Goal: Task Accomplishment & Management: Use online tool/utility

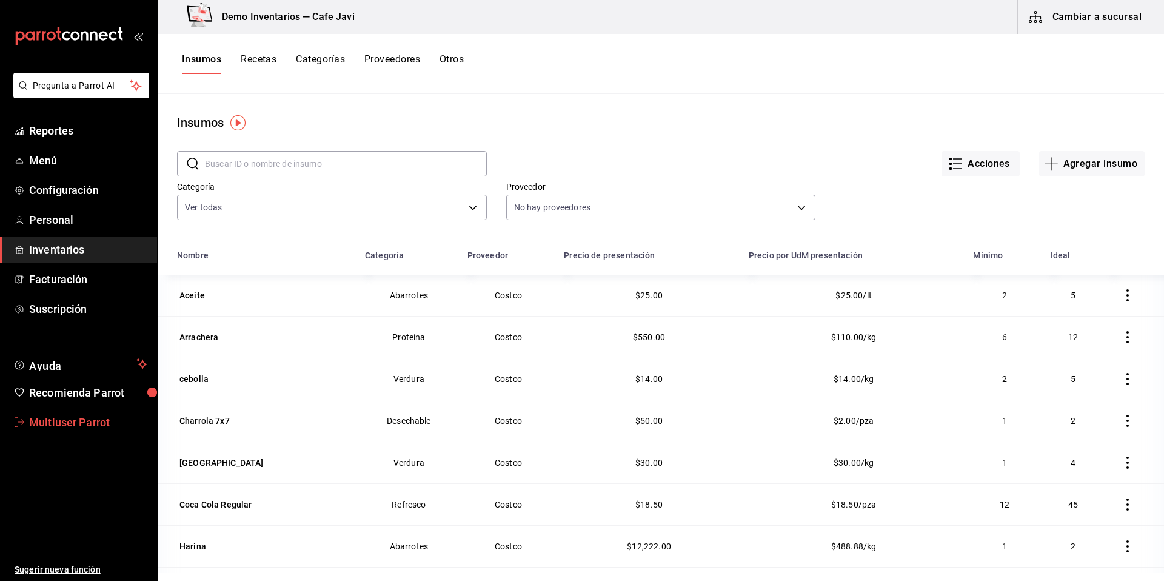
click at [49, 414] on span "Multiuser Parrot" at bounding box center [88, 422] width 118 height 16
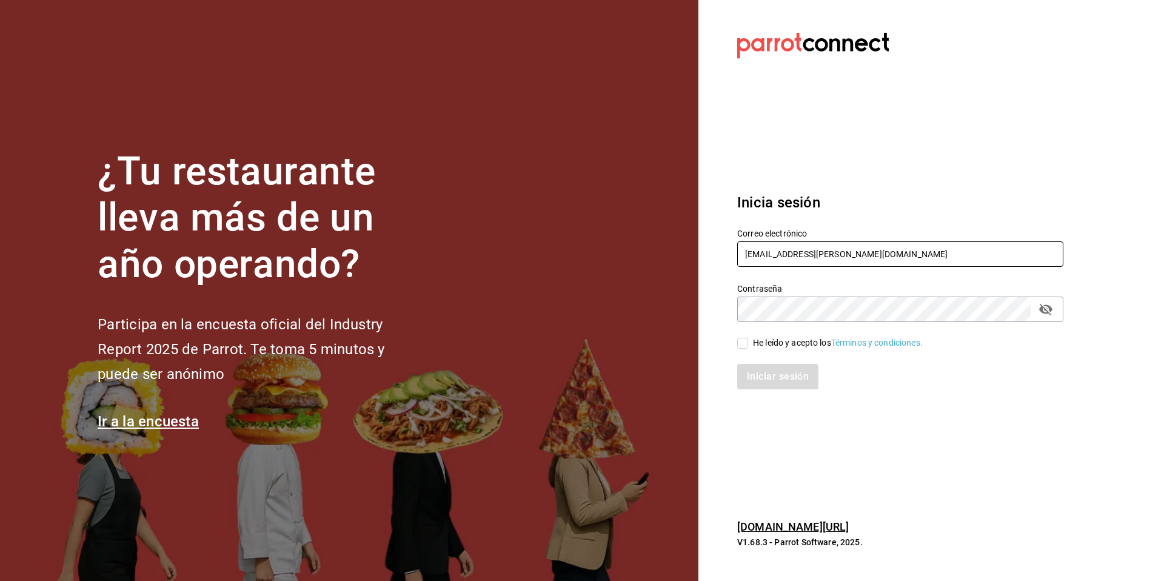
drag, startPoint x: 885, startPoint y: 252, endPoint x: 728, endPoint y: 241, distance: 156.8
click at [728, 241] on div "Correo electrónico [EMAIL_ADDRESS][PERSON_NAME][DOMAIN_NAME]" at bounding box center [893, 240] width 341 height 55
type input "f"
type input "[EMAIL_ADDRESS][DOMAIN_NAME]"
click at [756, 337] on div "He leído y acepto los Términos y condiciones." at bounding box center [838, 343] width 170 height 13
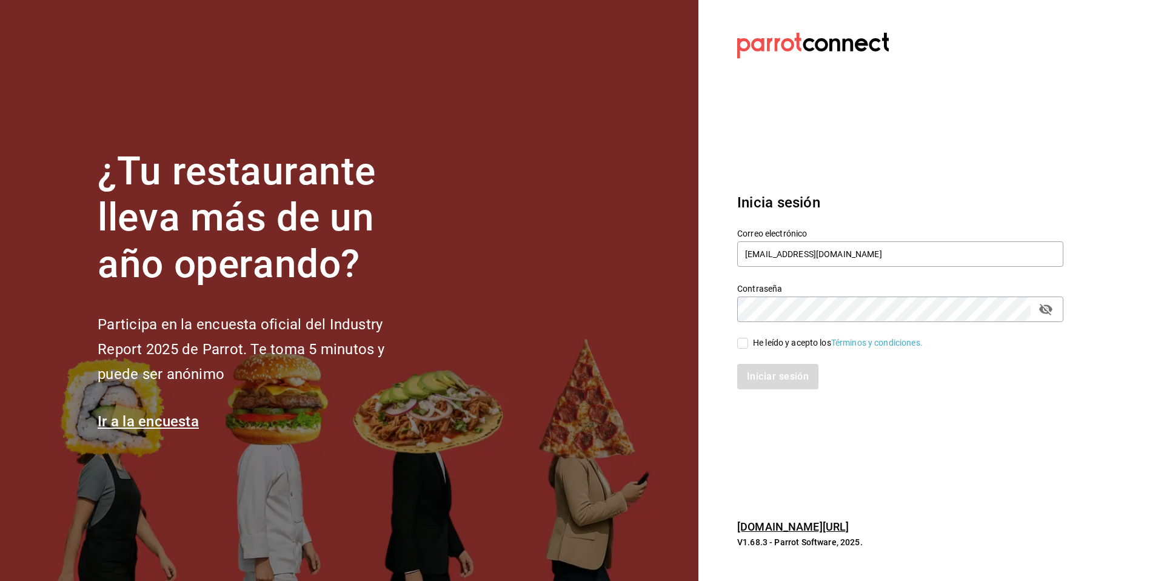
click at [748, 338] on input "He leído y acepto los Términos y condiciones." at bounding box center [742, 343] width 11 height 11
checkbox input "true"
click at [750, 375] on button "Iniciar sesión" at bounding box center [778, 376] width 82 height 25
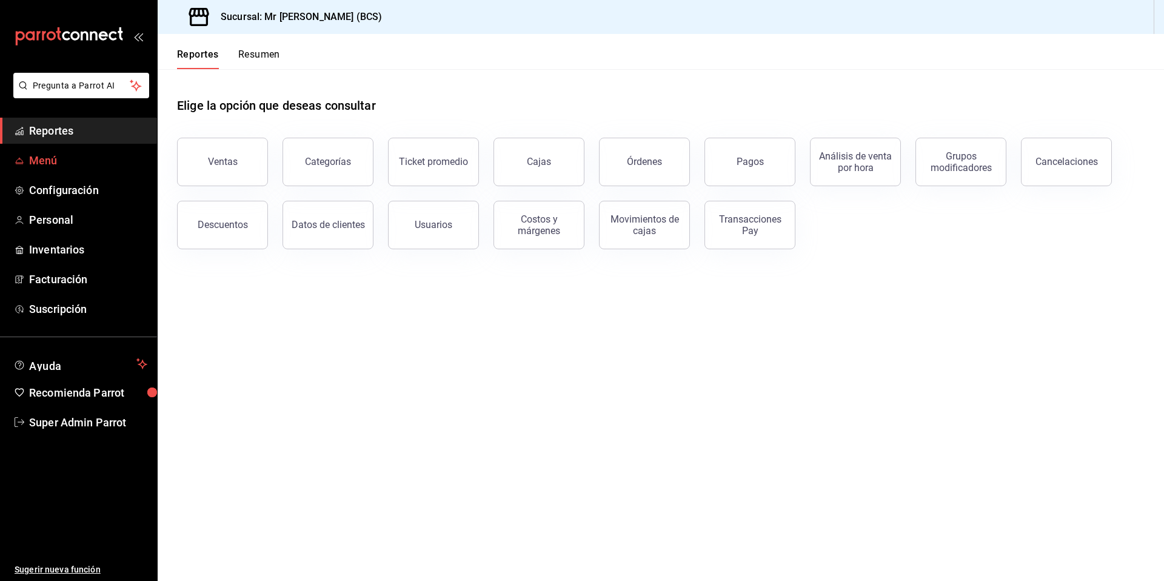
click at [53, 158] on span "Menú" at bounding box center [88, 160] width 118 height 16
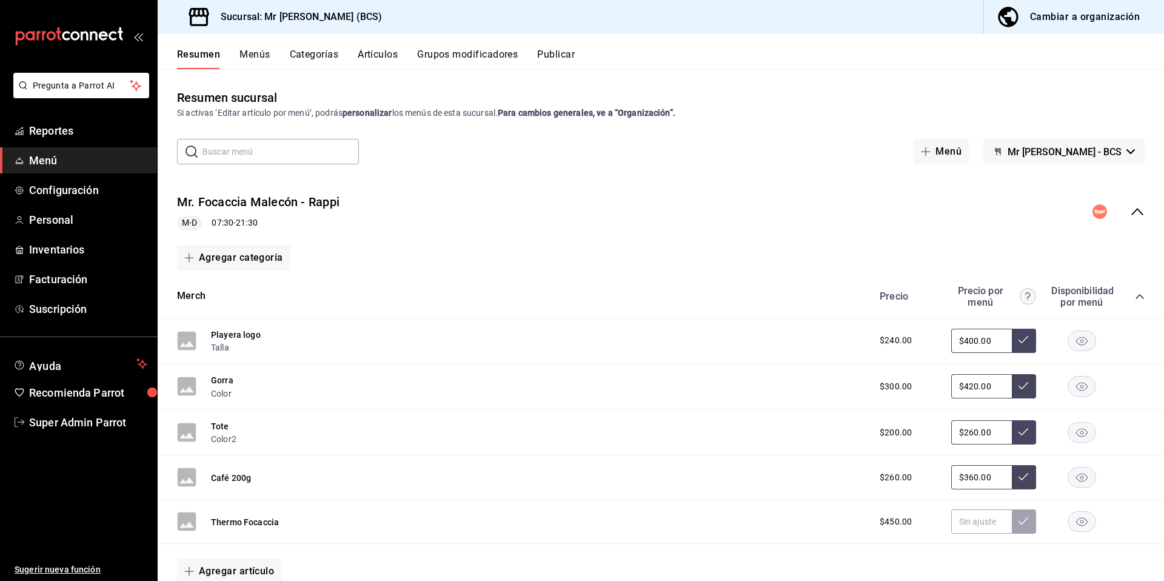
click at [377, 56] on button "Artículos" at bounding box center [378, 59] width 40 height 21
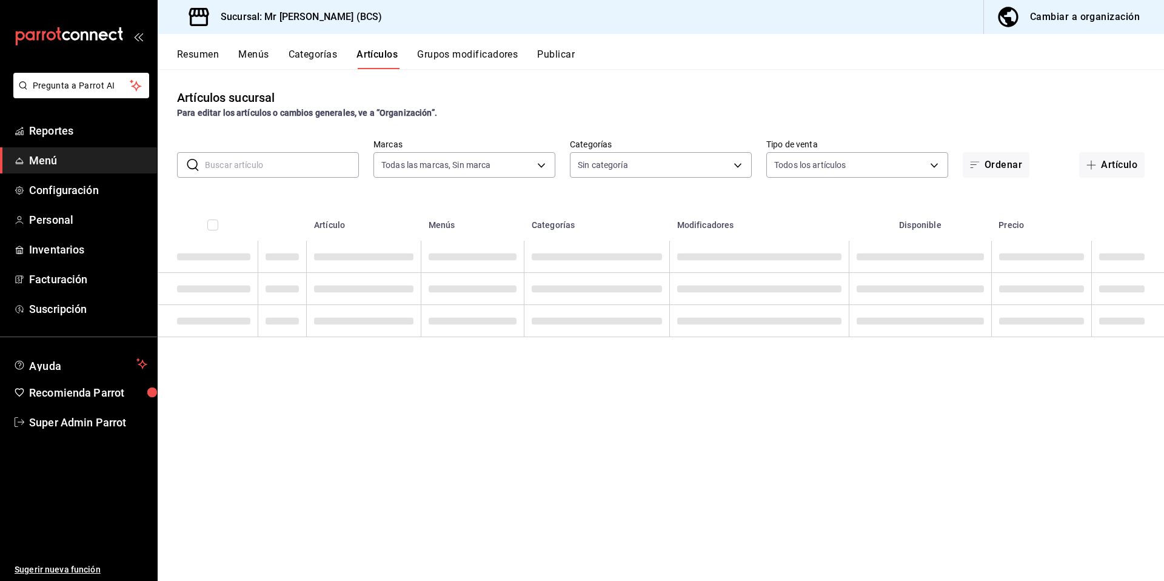
type input "46228127-3696-40b4-8e44-a78f8ce3b215"
type input "91e37c74-15c9-4bbc-84b9-429270275bce,7f90fd45-98d0-4a27-b52d-0fd01dc5ecab,bd48e…"
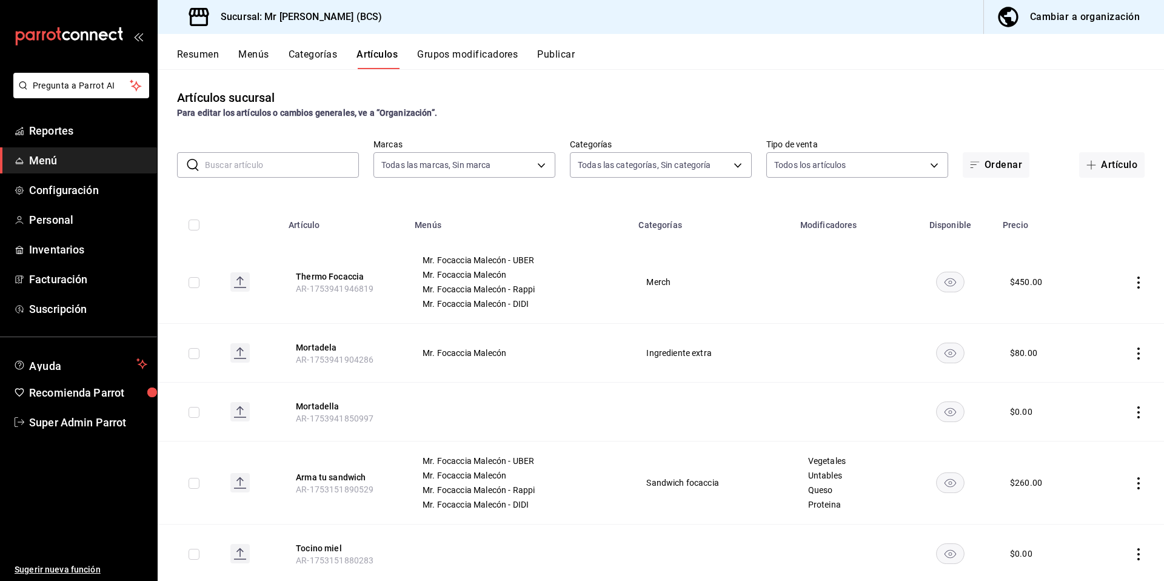
click at [1119, 172] on button "Artículo" at bounding box center [1111, 164] width 65 height 25
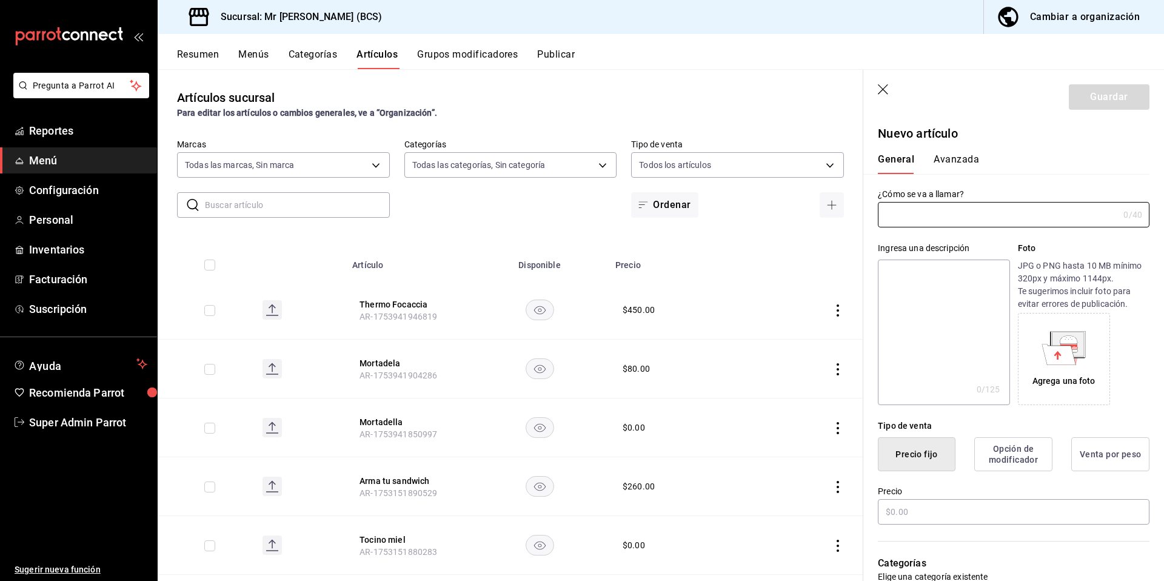
paste input "Sticker verano"
type input "Sticker verano"
click at [937, 518] on input "text" at bounding box center [1014, 511] width 272 height 25
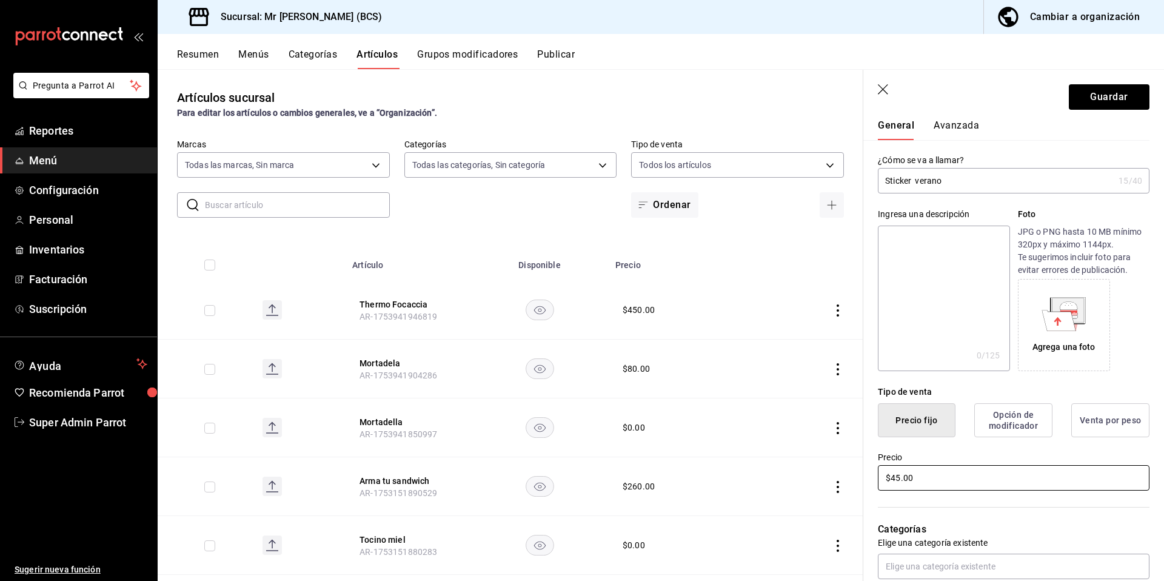
scroll to position [118, 0]
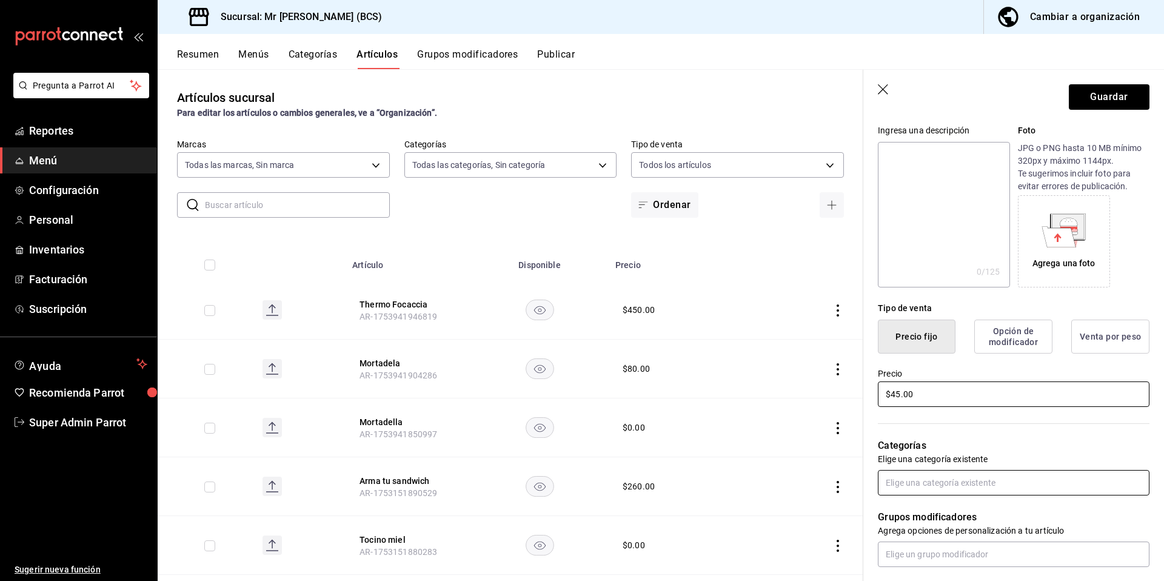
type input "$45.00"
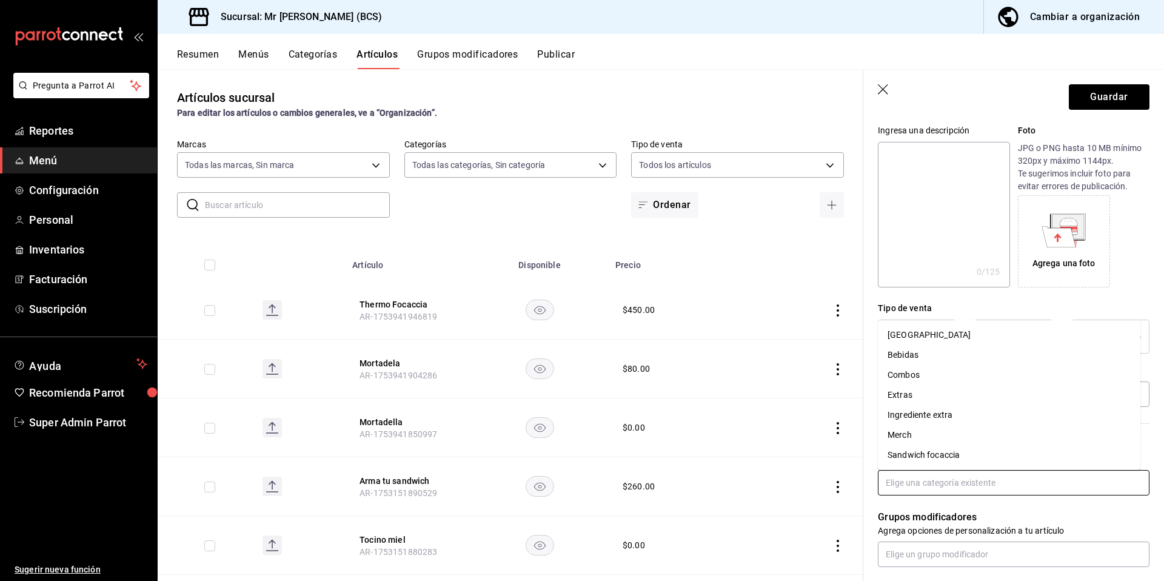
click at [1000, 486] on input "text" at bounding box center [1014, 482] width 272 height 25
click at [916, 434] on li "Merch" at bounding box center [1009, 435] width 263 height 20
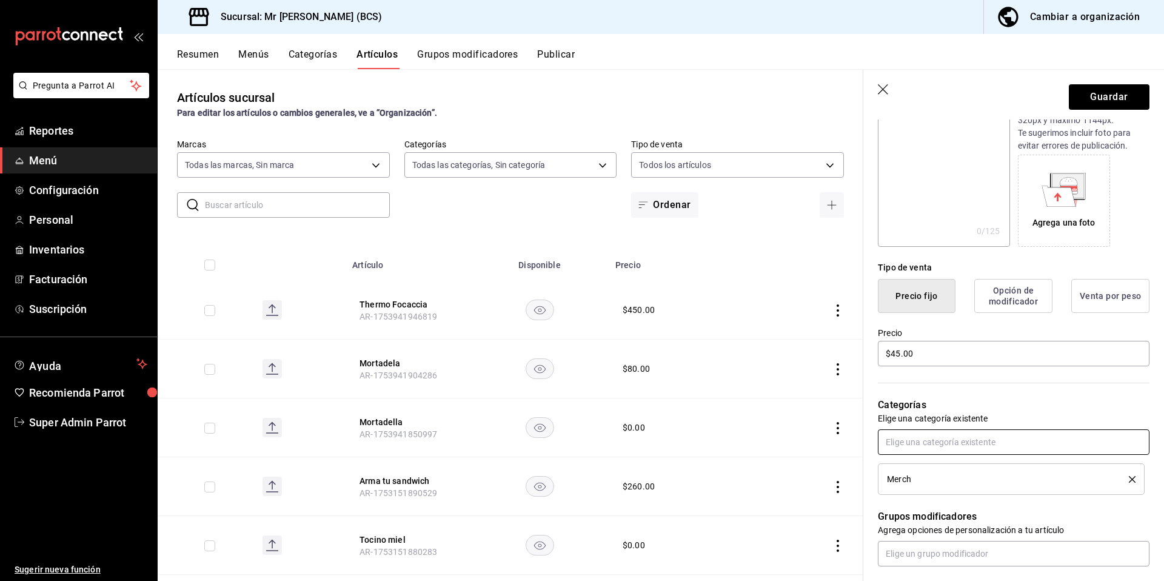
scroll to position [417, 0]
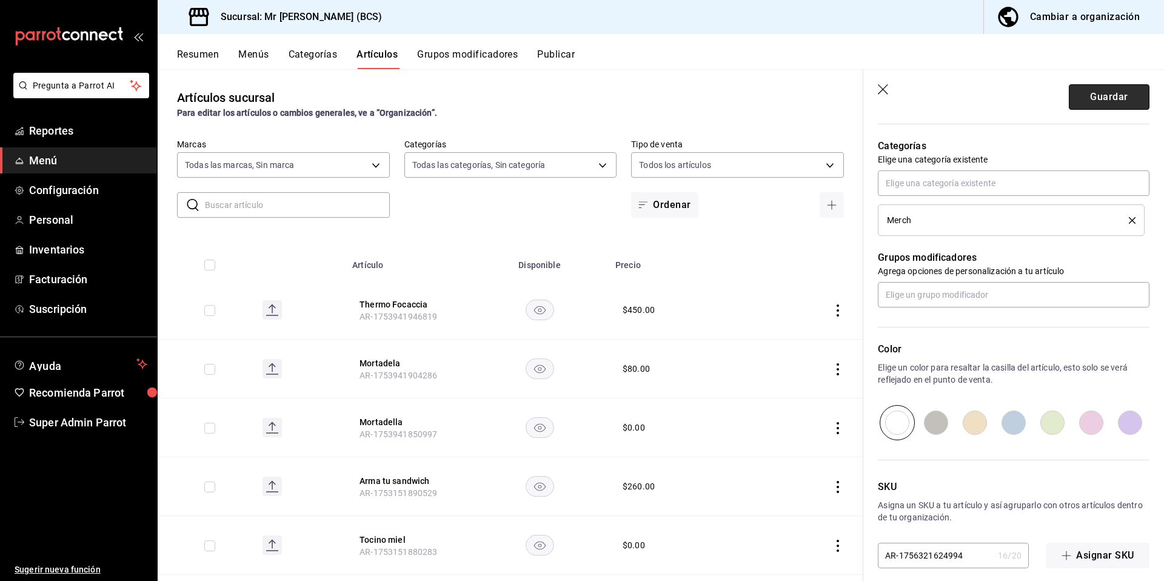
click at [1103, 92] on button "Guardar" at bounding box center [1109, 96] width 81 height 25
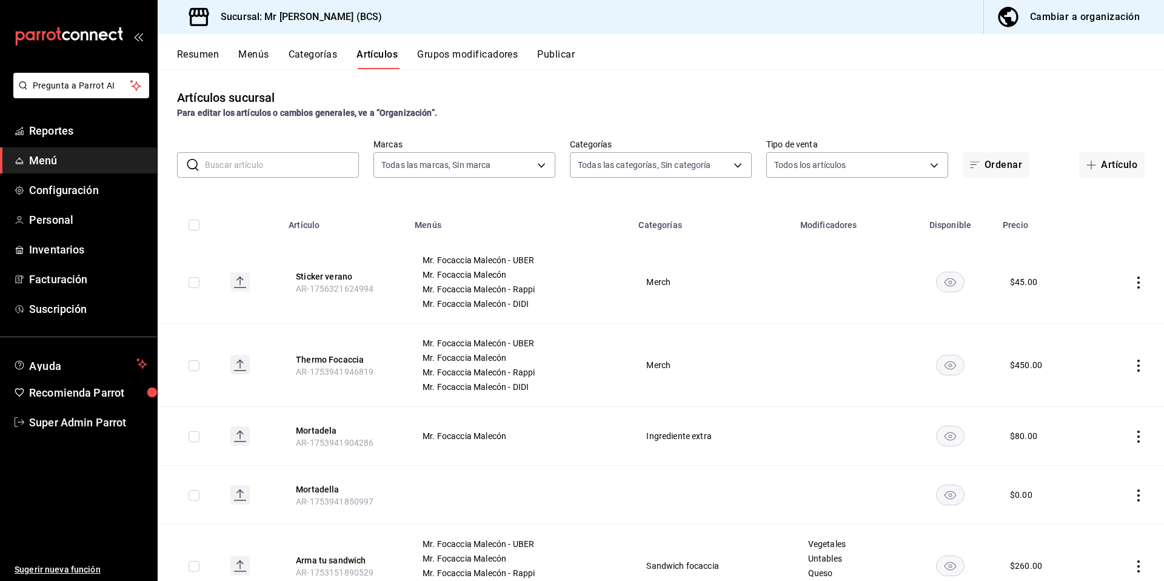
click at [256, 59] on button "Menús" at bounding box center [253, 59] width 30 height 21
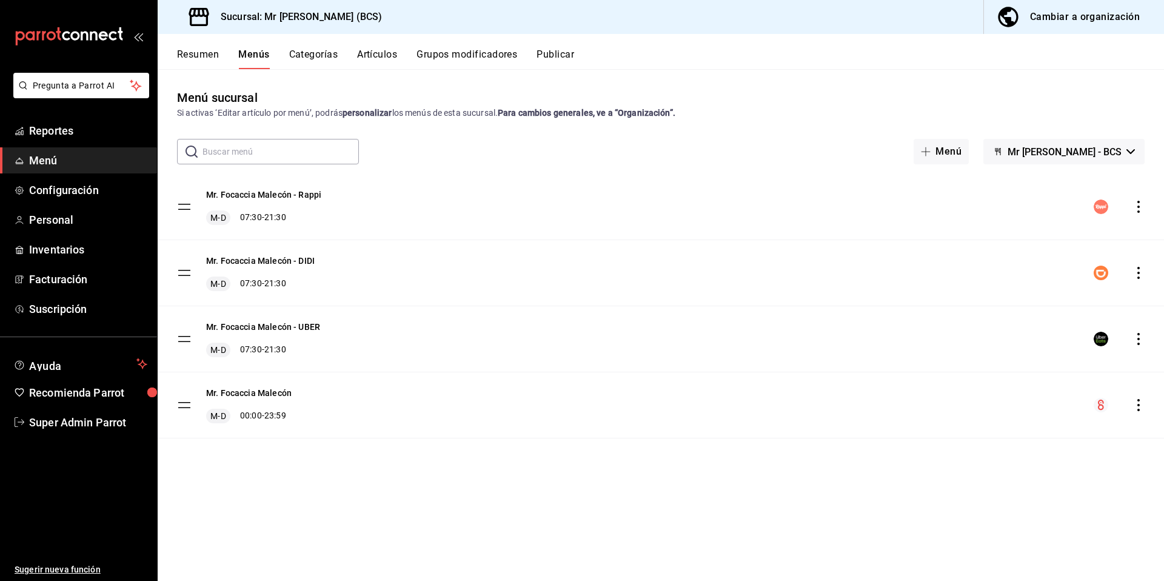
click at [1131, 414] on div "Mr. Focaccia Malecón M-D 00:00 - 23:59" at bounding box center [661, 404] width 1006 height 65
click at [1134, 409] on icon "actions" at bounding box center [1139, 405] width 12 height 12
click at [970, 480] on span "Previsualizar" at bounding box center [1043, 483] width 148 height 13
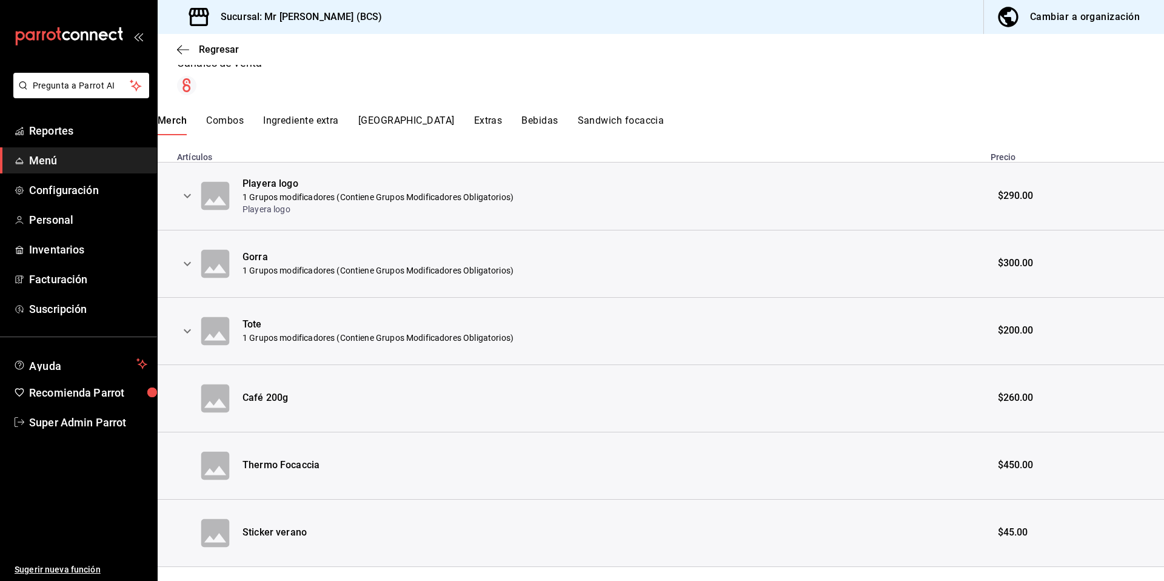
scroll to position [227, 0]
